Goal: Task Accomplishment & Management: Use online tool/utility

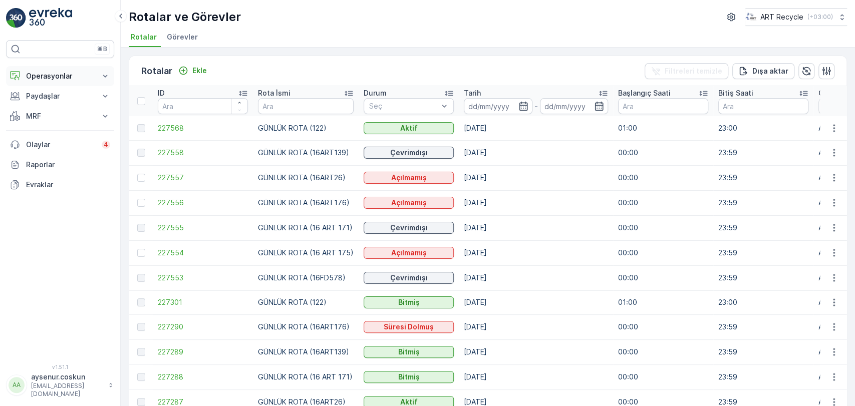
click at [64, 82] on button "Operasyonlar" at bounding box center [60, 76] width 108 height 20
drag, startPoint x: 58, startPoint y: 103, endPoint x: 66, endPoint y: 101, distance: 8.2
click at [58, 103] on link "Planlama" at bounding box center [68, 107] width 93 height 14
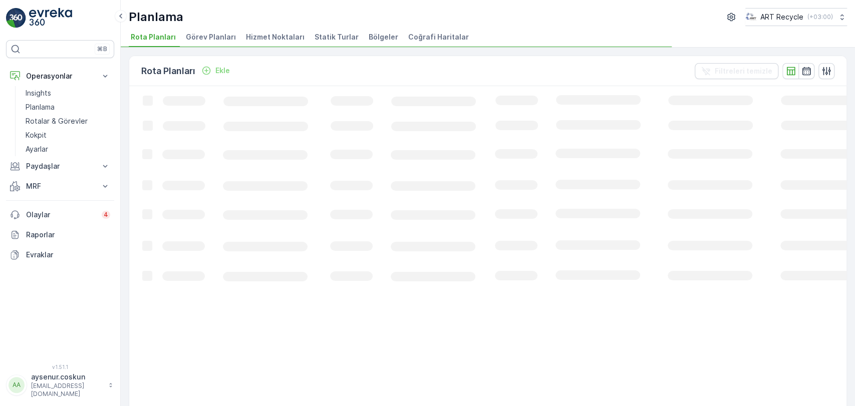
click at [267, 39] on span "Hizmet Noktaları" at bounding box center [275, 37] width 59 height 10
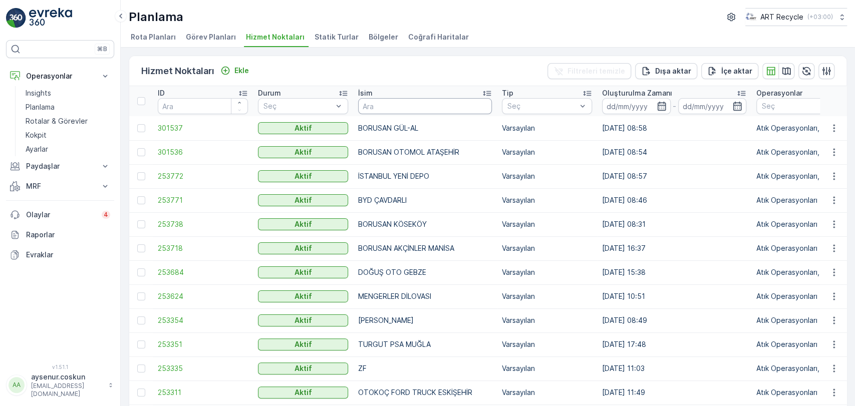
click at [372, 105] on input "text" at bounding box center [425, 106] width 134 height 16
type input "ÇETİNKAYA"
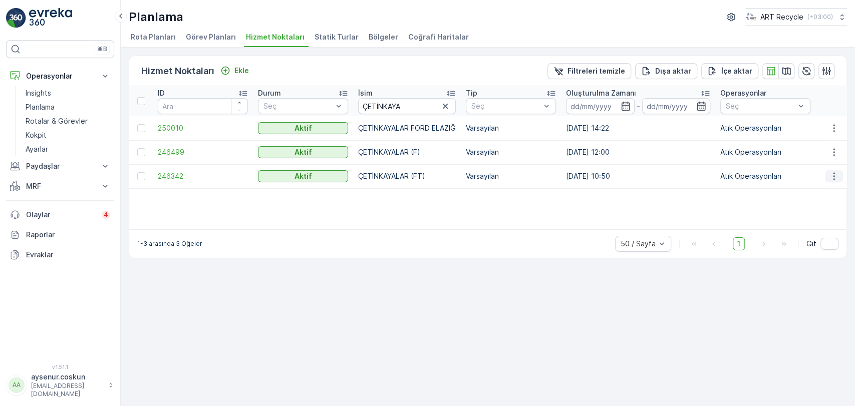
click at [836, 177] on icon "button" at bounding box center [834, 176] width 10 height 10
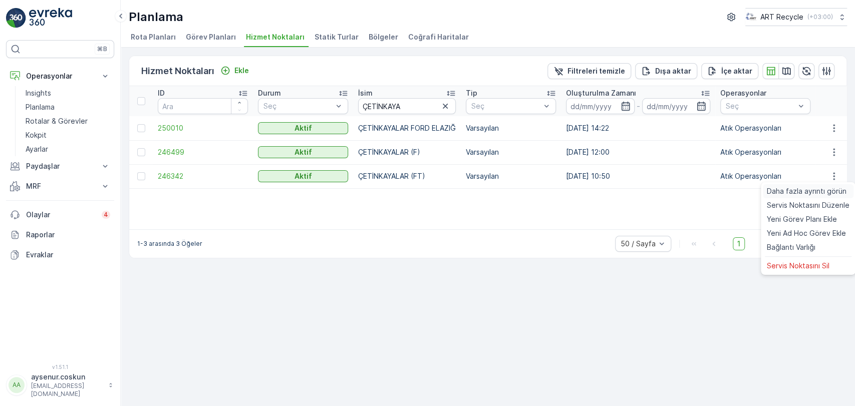
click at [817, 189] on span "Daha fazla ayrıntı görün" at bounding box center [807, 191] width 80 height 10
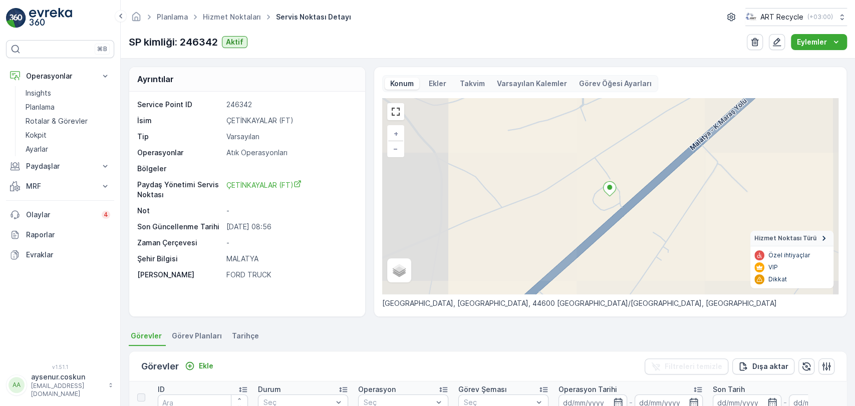
click at [813, 33] on div "Planlama Hizmet Noktaları Servis Noktası Detayı ART Recycle ( +03:00 ) SP kimli…" at bounding box center [488, 29] width 735 height 59
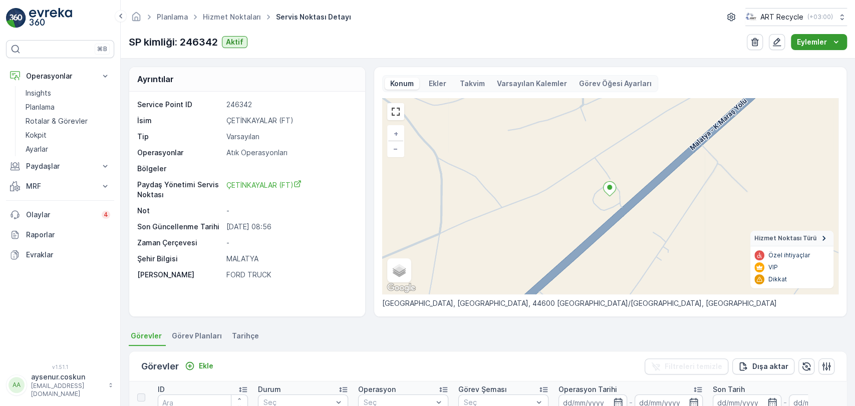
click at [813, 42] on p "Eylemler" at bounding box center [812, 42] width 30 height 10
click at [799, 72] on span "Yeni Ad Hoc Görev Ekle" at bounding box center [811, 75] width 79 height 10
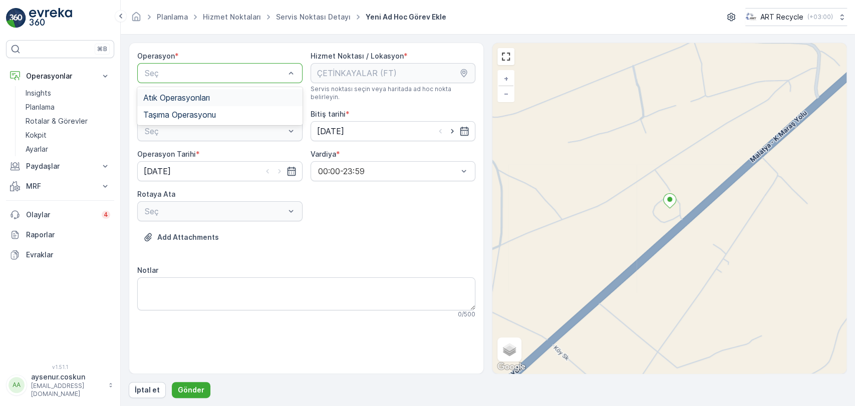
click at [200, 90] on div "Atık Operasyonları" at bounding box center [219, 97] width 165 height 17
click at [193, 121] on div "Seç" at bounding box center [219, 131] width 165 height 20
click at [179, 151] on span "Atık Toplama" at bounding box center [167, 155] width 48 height 9
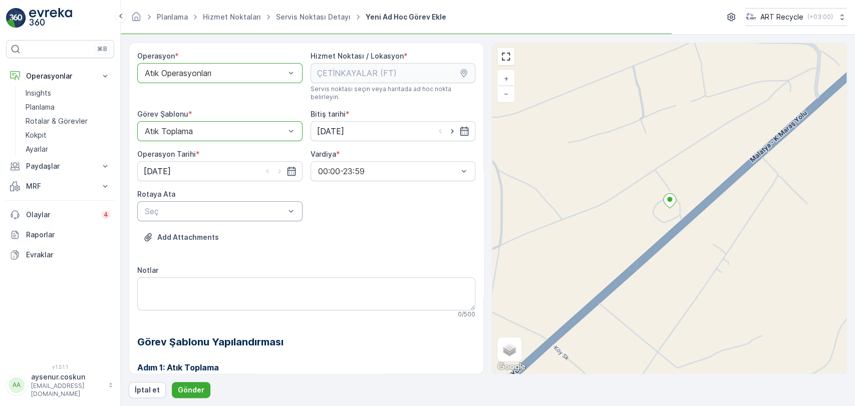
click at [181, 201] on div "Seç" at bounding box center [219, 211] width 165 height 20
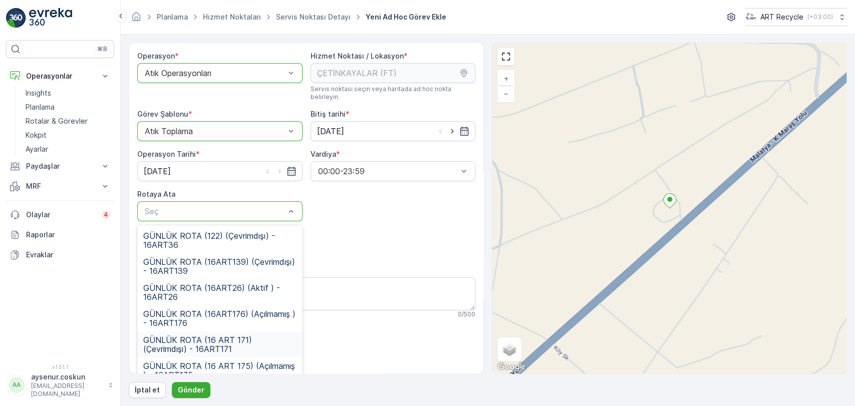
click at [241, 336] on span "GÜNLÜK ROTA (16 ART 171) (Çevrimdışı) - 16ART171" at bounding box center [219, 345] width 153 height 18
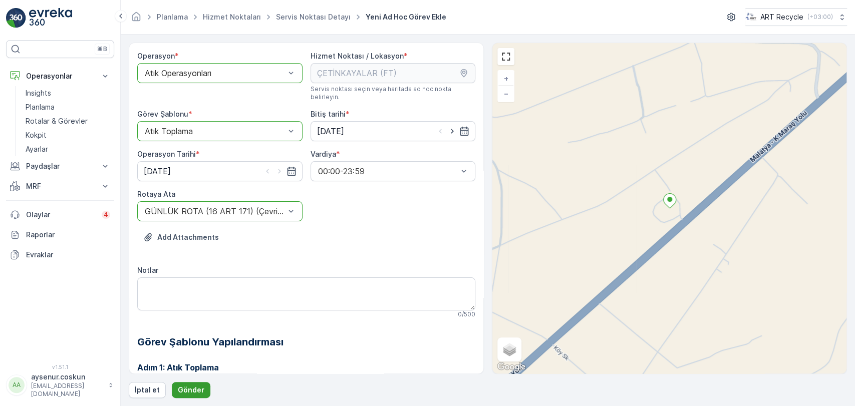
click at [202, 388] on button "Gönder" at bounding box center [191, 390] width 39 height 16
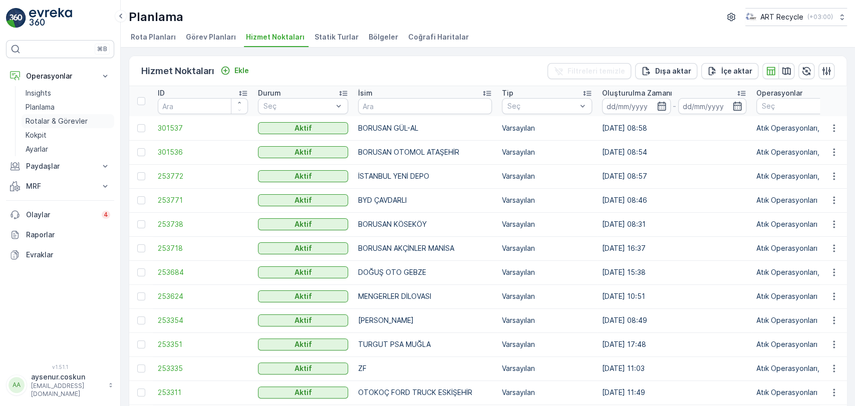
click at [58, 123] on p "Rotalar & Görevler" at bounding box center [57, 121] width 62 height 10
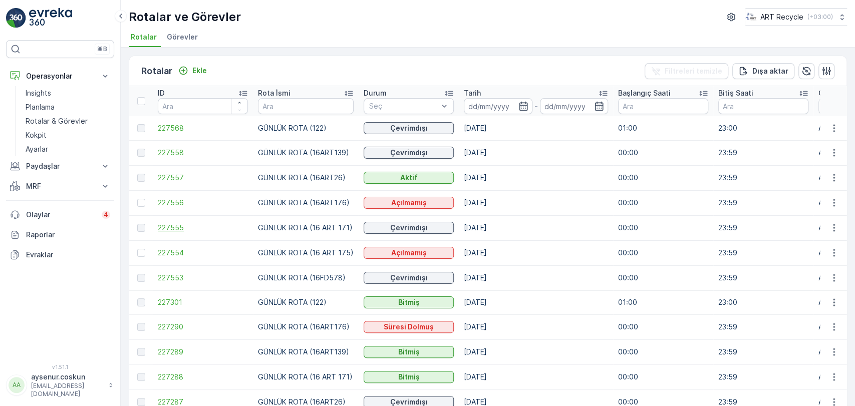
click at [163, 228] on span "227555" at bounding box center [203, 228] width 90 height 10
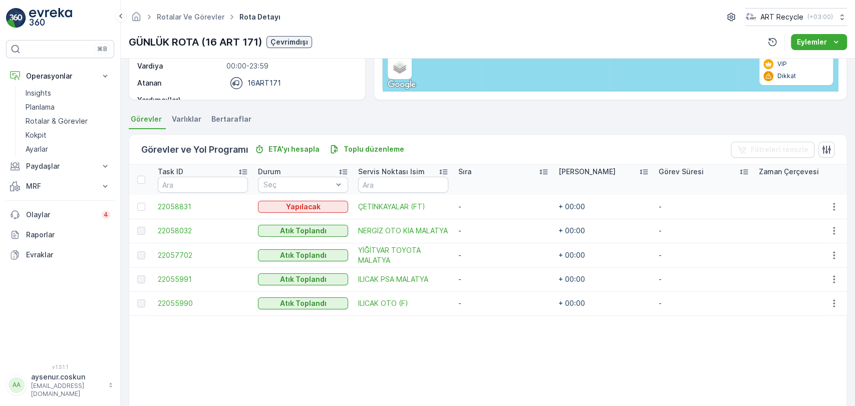
click at [49, 19] on img at bounding box center [50, 18] width 43 height 20
